Goal: Task Accomplishment & Management: Use online tool/utility

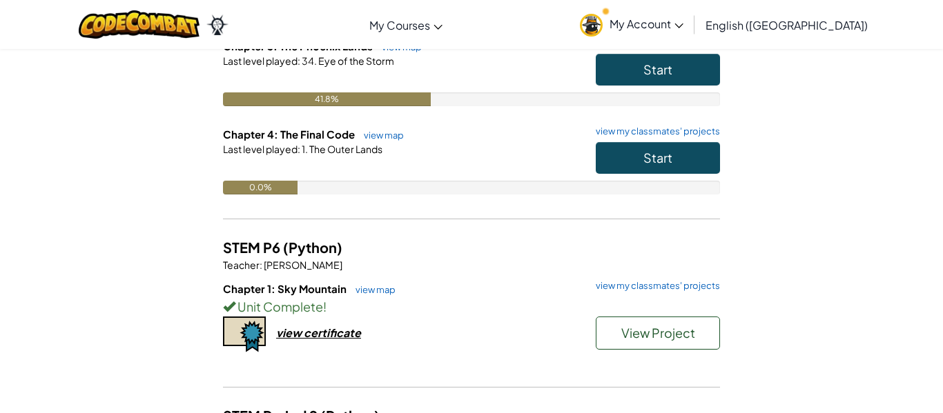
scroll to position [376, 0]
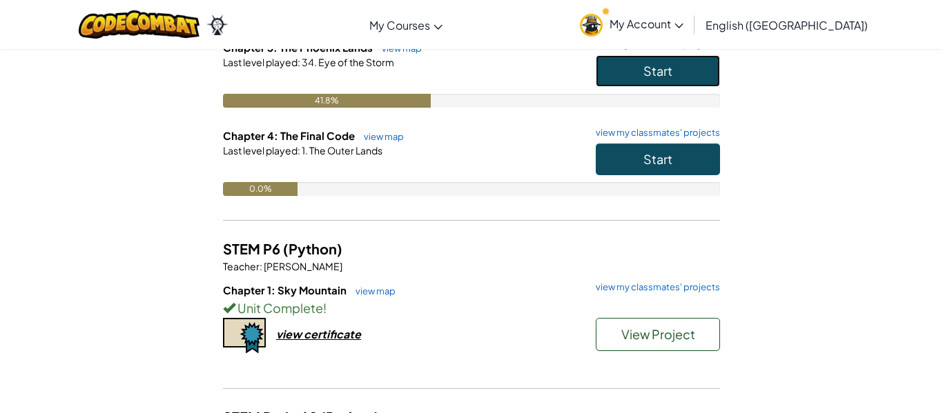
click at [676, 75] on button "Start" at bounding box center [657, 71] width 124 height 32
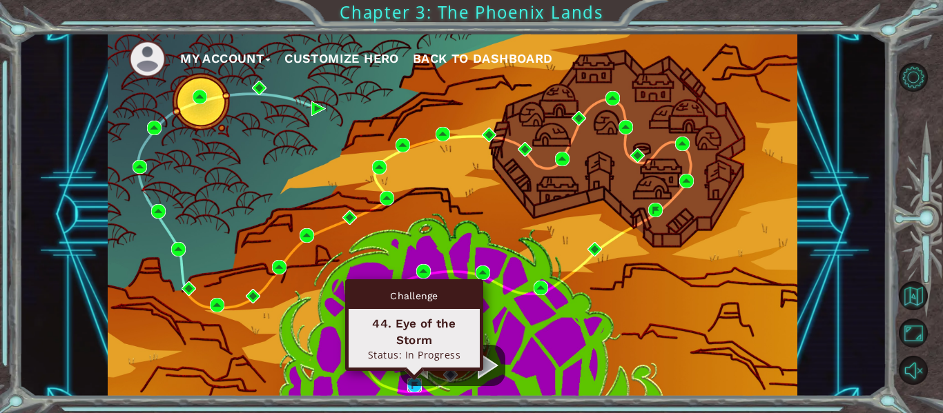
click at [413, 391] on img at bounding box center [414, 385] width 14 height 14
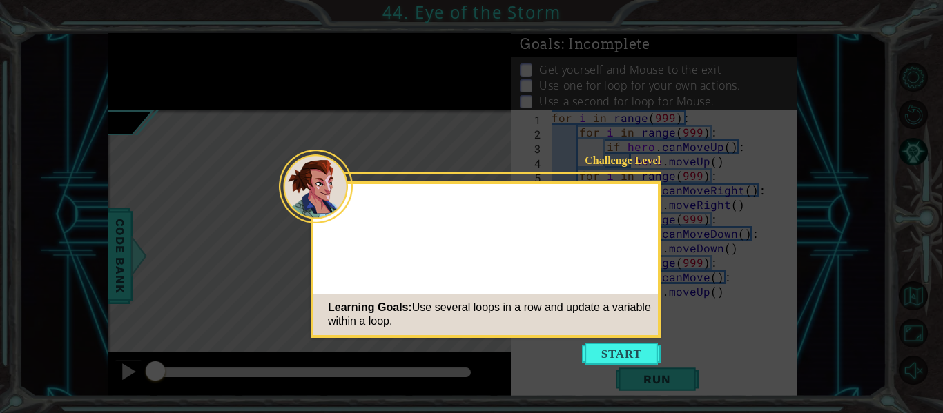
click at [602, 350] on button "Start" at bounding box center [621, 354] width 79 height 22
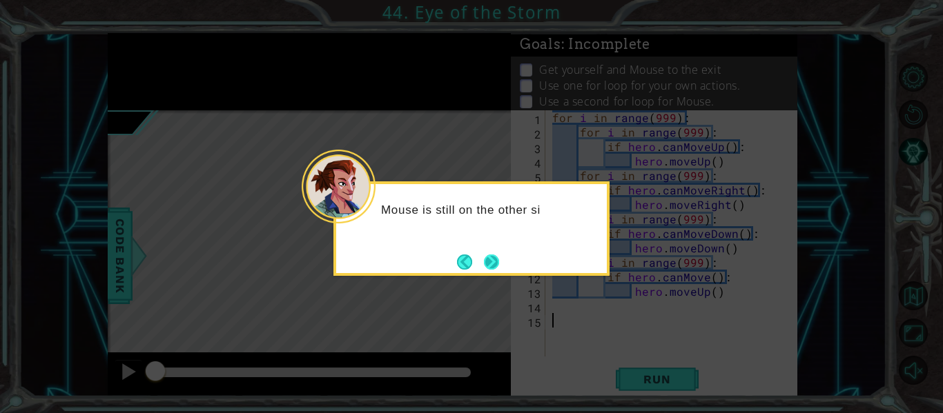
click at [487, 255] on button "Next" at bounding box center [491, 262] width 15 height 15
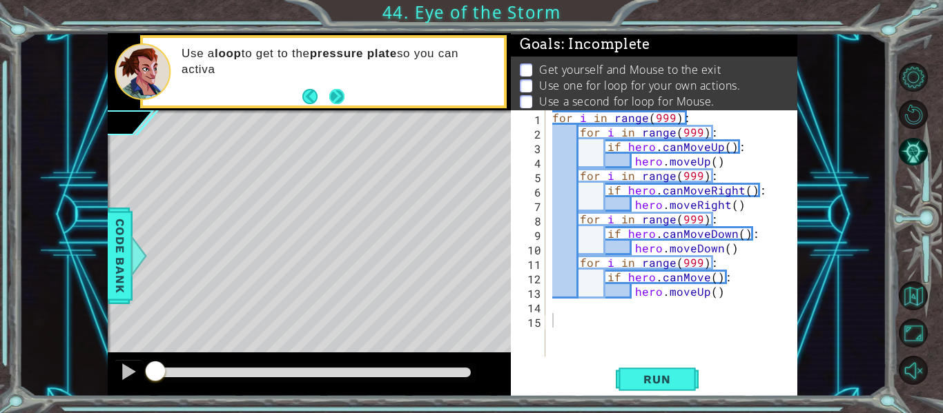
click at [336, 88] on button "Next" at bounding box center [336, 95] width 15 height 15
